Goal: Entertainment & Leisure: Consume media (video, audio)

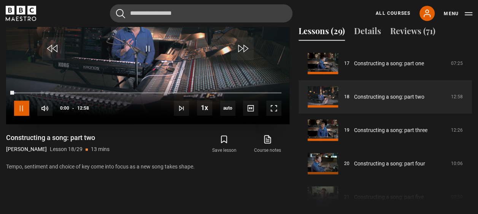
click at [21, 111] on span "Video Player" at bounding box center [21, 108] width 15 height 15
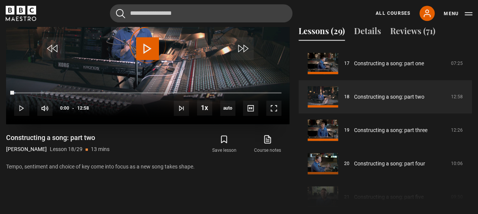
scroll to position [345, 0]
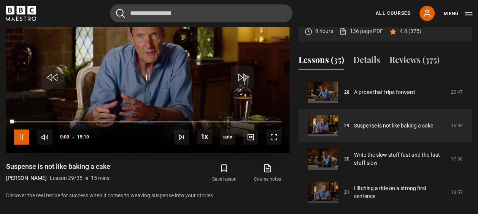
click at [18, 139] on span "Video Player" at bounding box center [21, 137] width 15 height 15
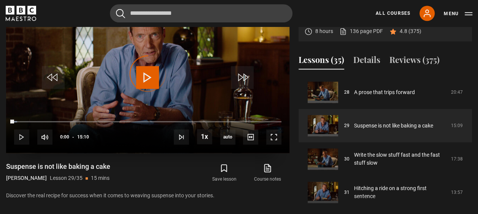
scroll to position [335, 0]
